Goal: Information Seeking & Learning: Learn about a topic

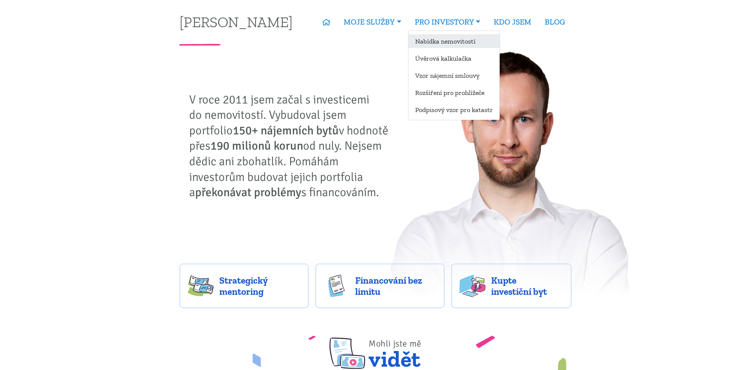
click at [453, 38] on link "Nabídka nemovitostí" at bounding box center [454, 41] width 91 height 14
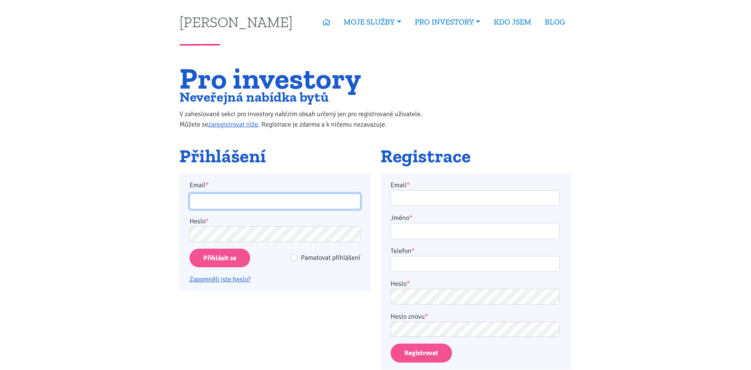
click at [253, 207] on input "Email *" at bounding box center [275, 202] width 171 height 16
type input "dkutilova@seznam.cz"
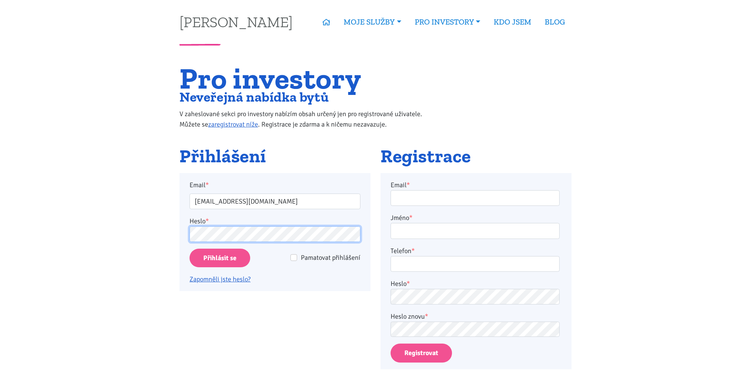
click at [190, 249] on input "Přihlásit se" at bounding box center [220, 258] width 61 height 19
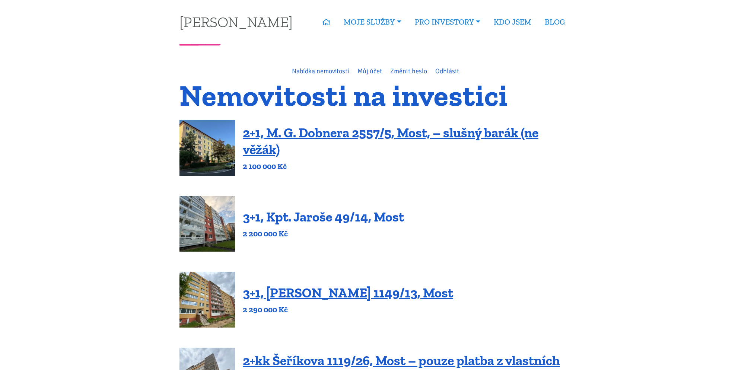
click at [355, 220] on link "3+1, Kpt. Jaroše 49/14, Most" at bounding box center [323, 217] width 161 height 16
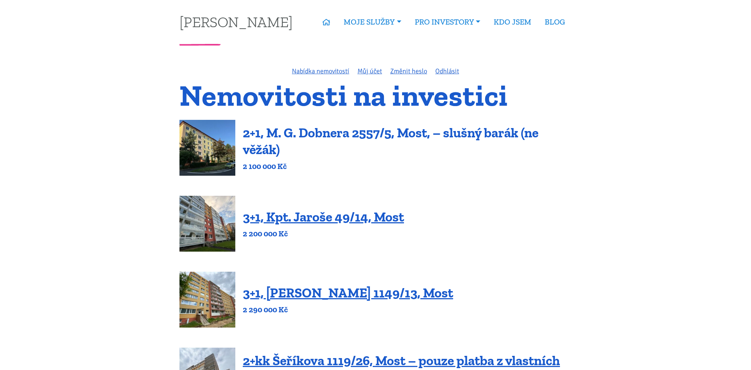
click at [289, 130] on link "2+1, M. G. Dobnera 2557/5, Most, – slušný barák (ne věžák)" at bounding box center [391, 141] width 296 height 33
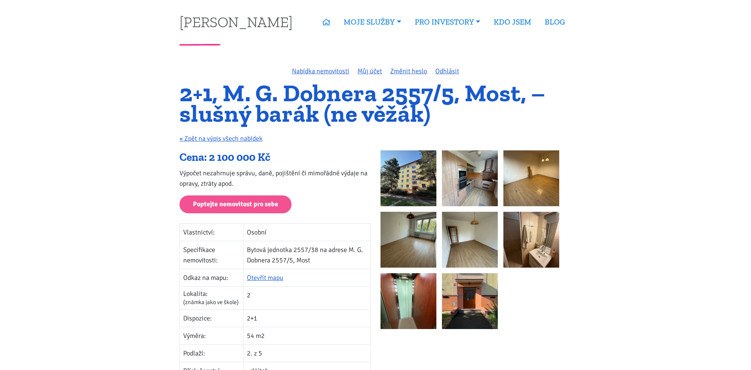
click at [416, 158] on img at bounding box center [409, 178] width 56 height 56
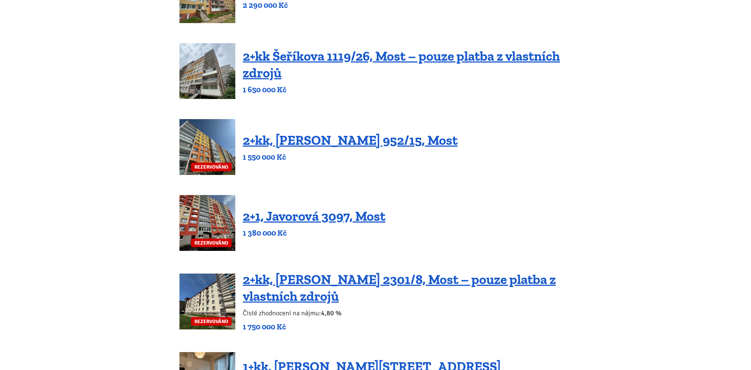
scroll to position [308, 0]
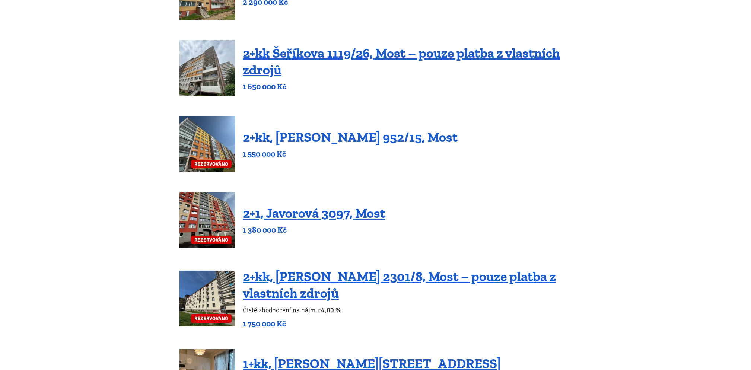
click at [365, 143] on link "2+kk, [PERSON_NAME] 952/15, Most" at bounding box center [350, 137] width 215 height 16
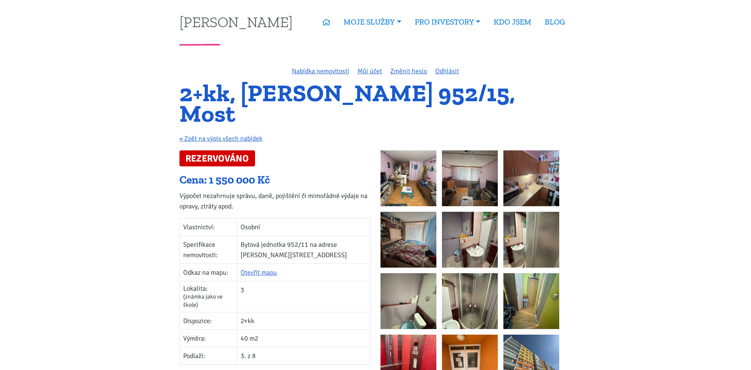
click at [468, 167] on img at bounding box center [470, 178] width 56 height 56
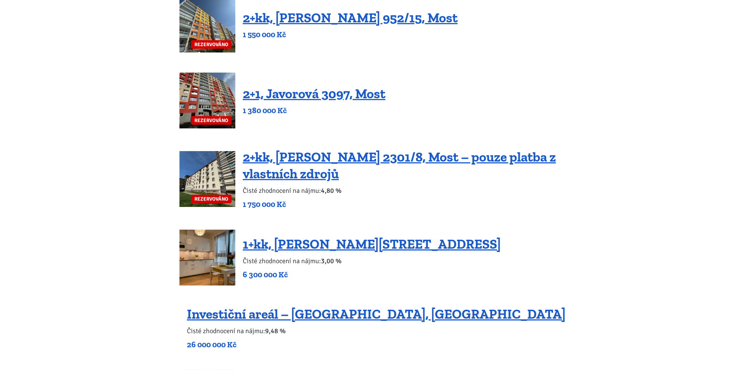
scroll to position [439, 0]
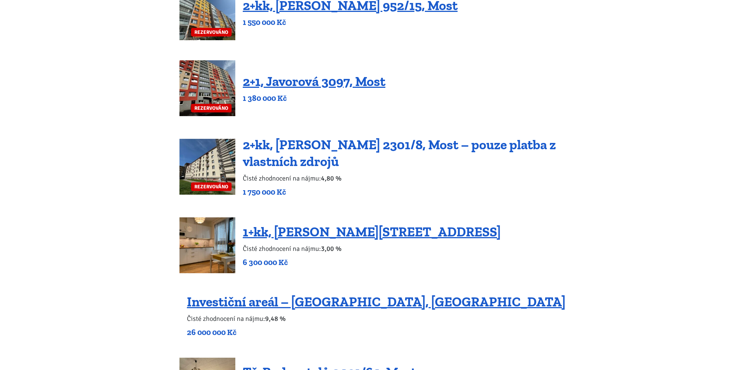
click at [273, 142] on link "2+kk, [PERSON_NAME] 2301/8, Most – pouze platba z vlastních zdrojů" at bounding box center [399, 153] width 313 height 33
